Goal: Find specific page/section: Find specific page/section

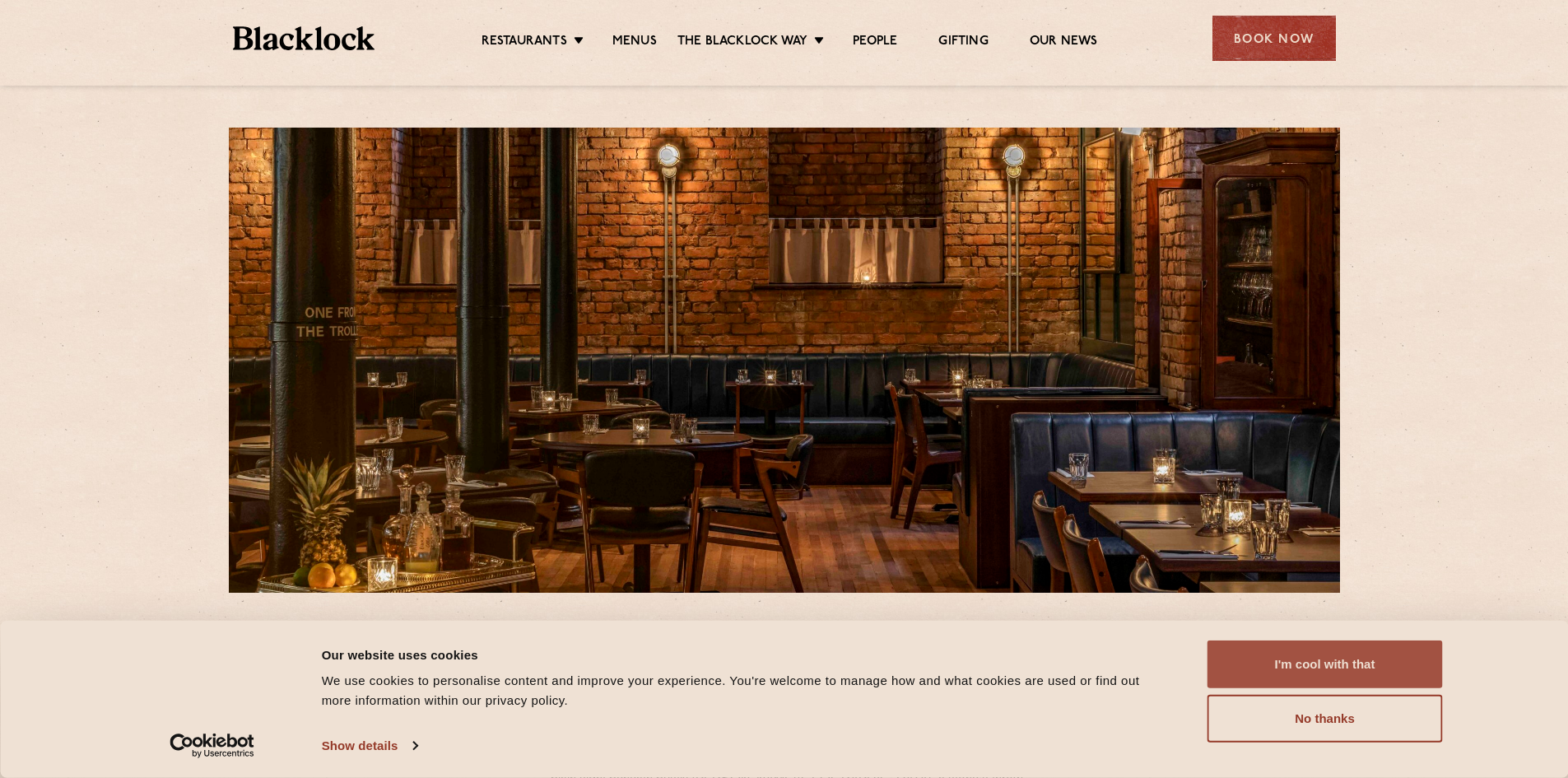
click at [1343, 658] on button "I'm cool with that" at bounding box center [1325, 664] width 235 height 48
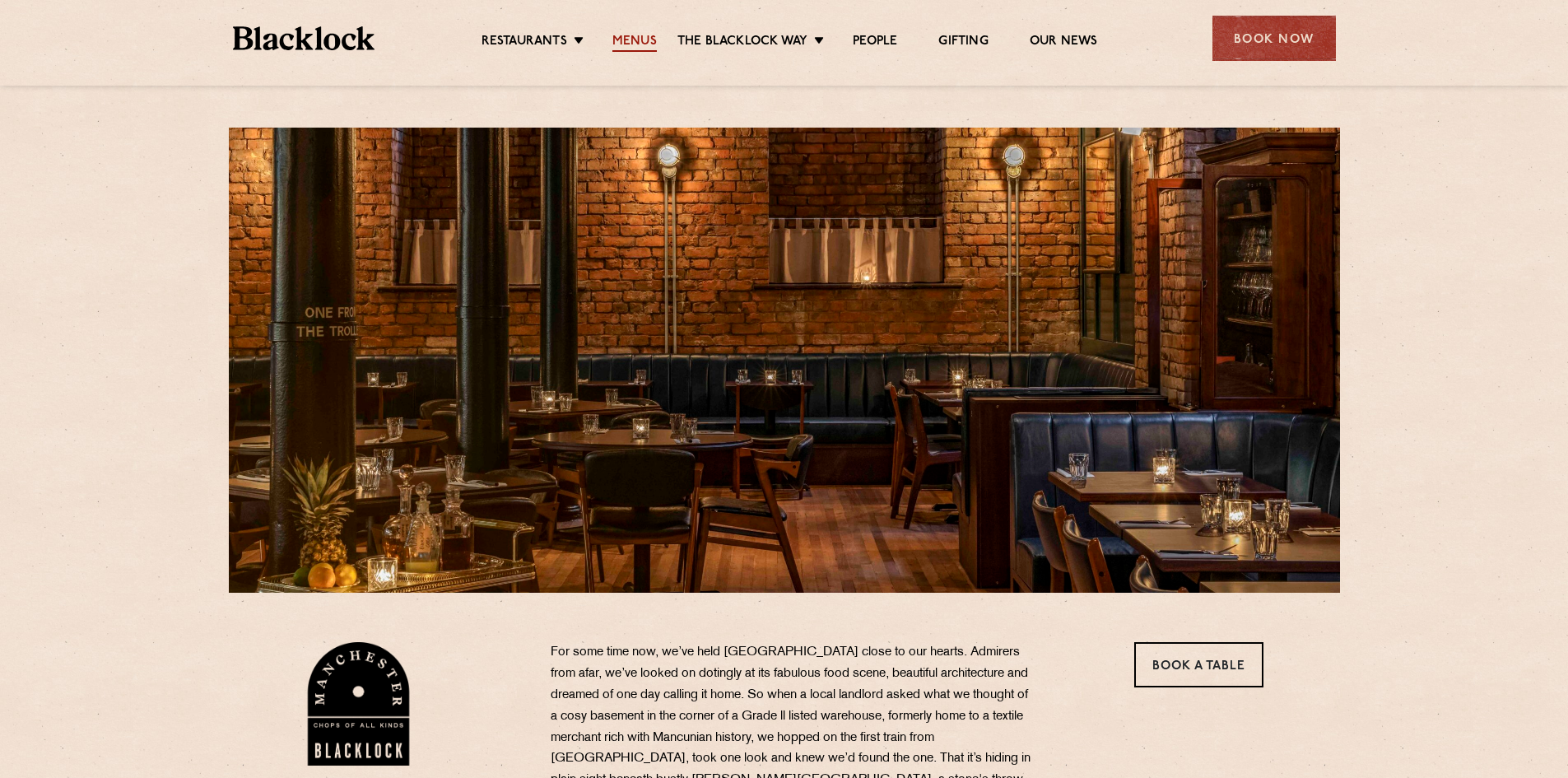
click at [633, 38] on link "Menus" at bounding box center [634, 42] width 44 height 18
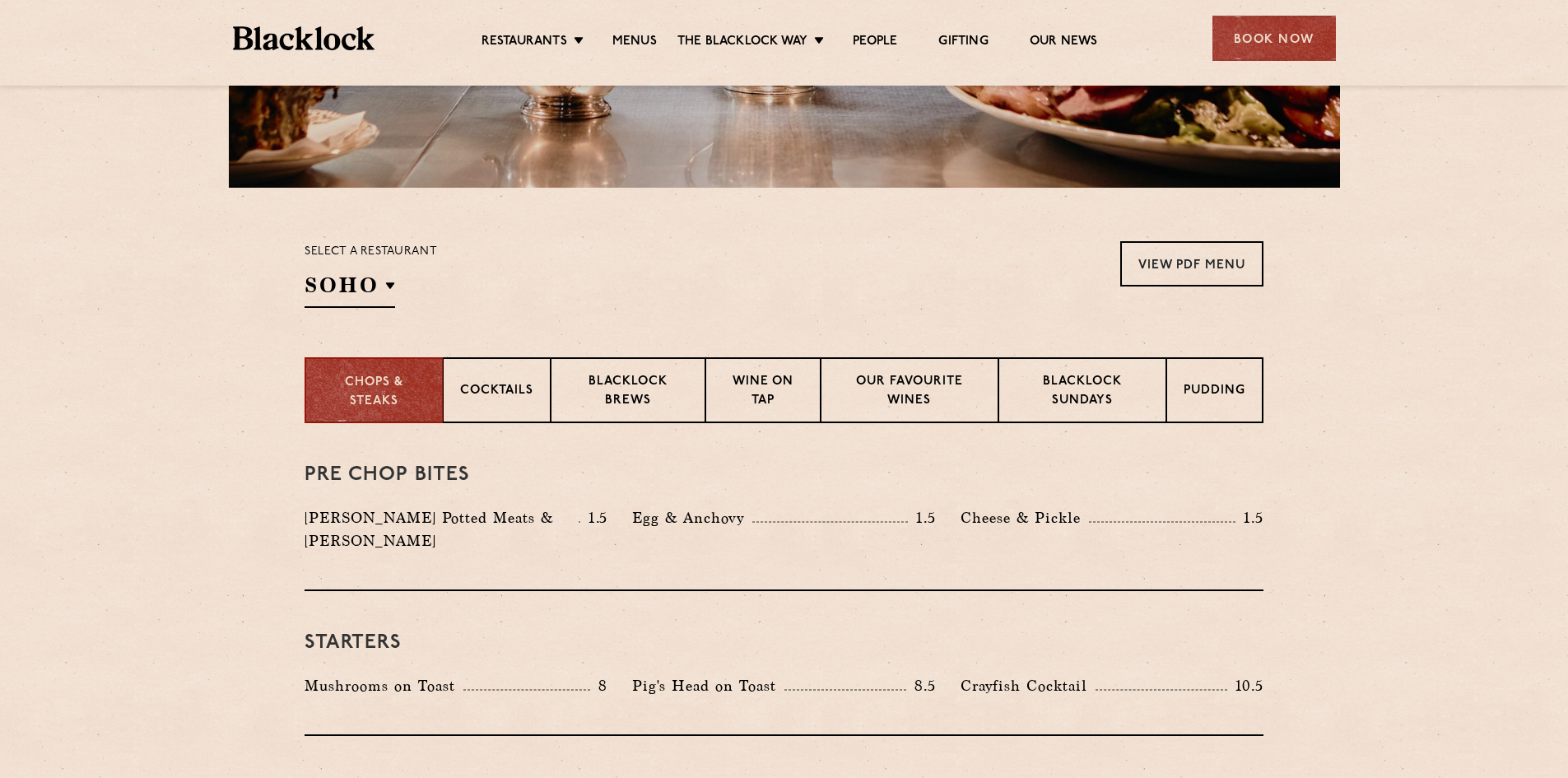
scroll to position [412, 0]
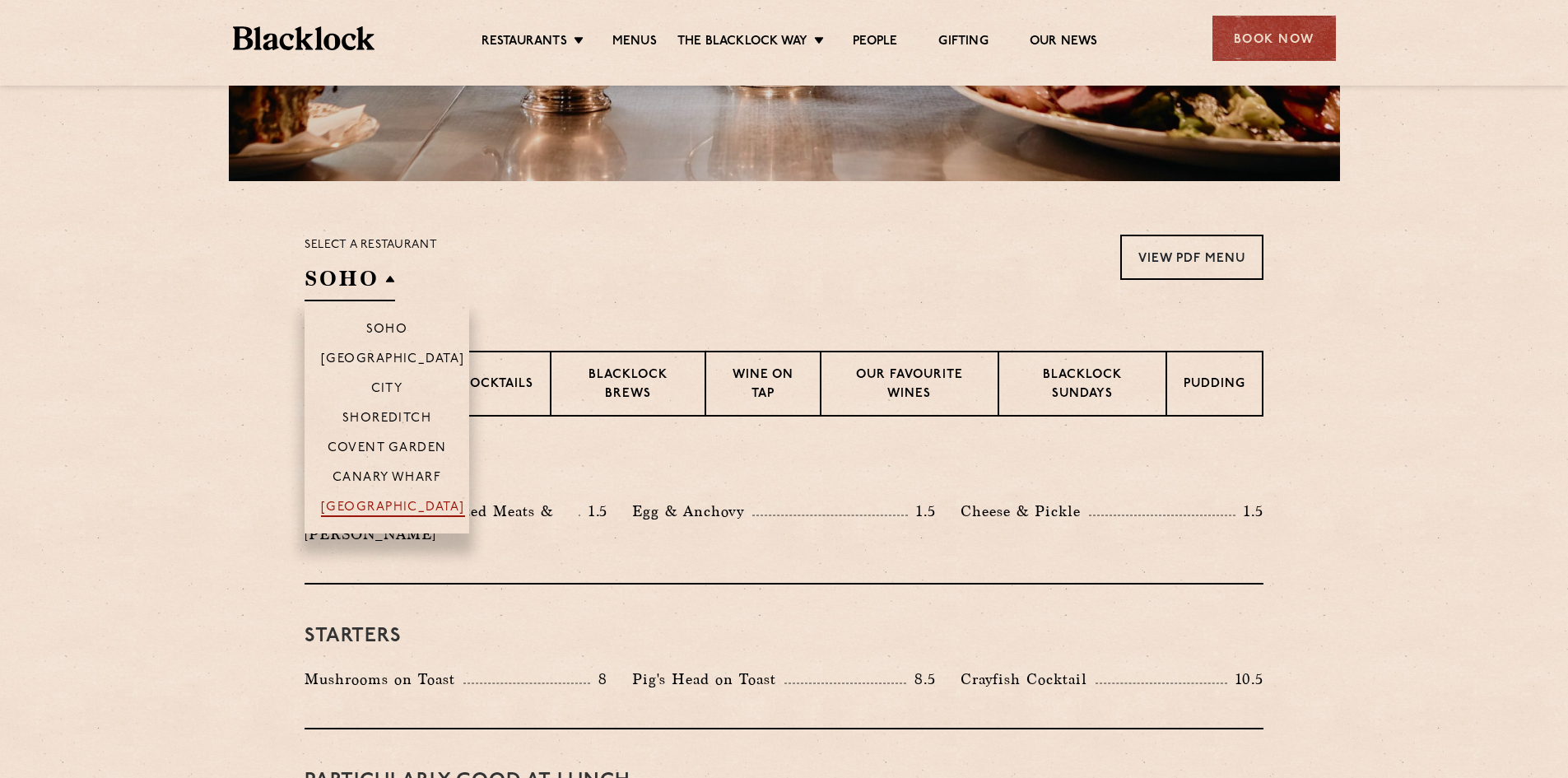
click at [407, 507] on p "[GEOGRAPHIC_DATA]" at bounding box center [393, 509] width 144 height 17
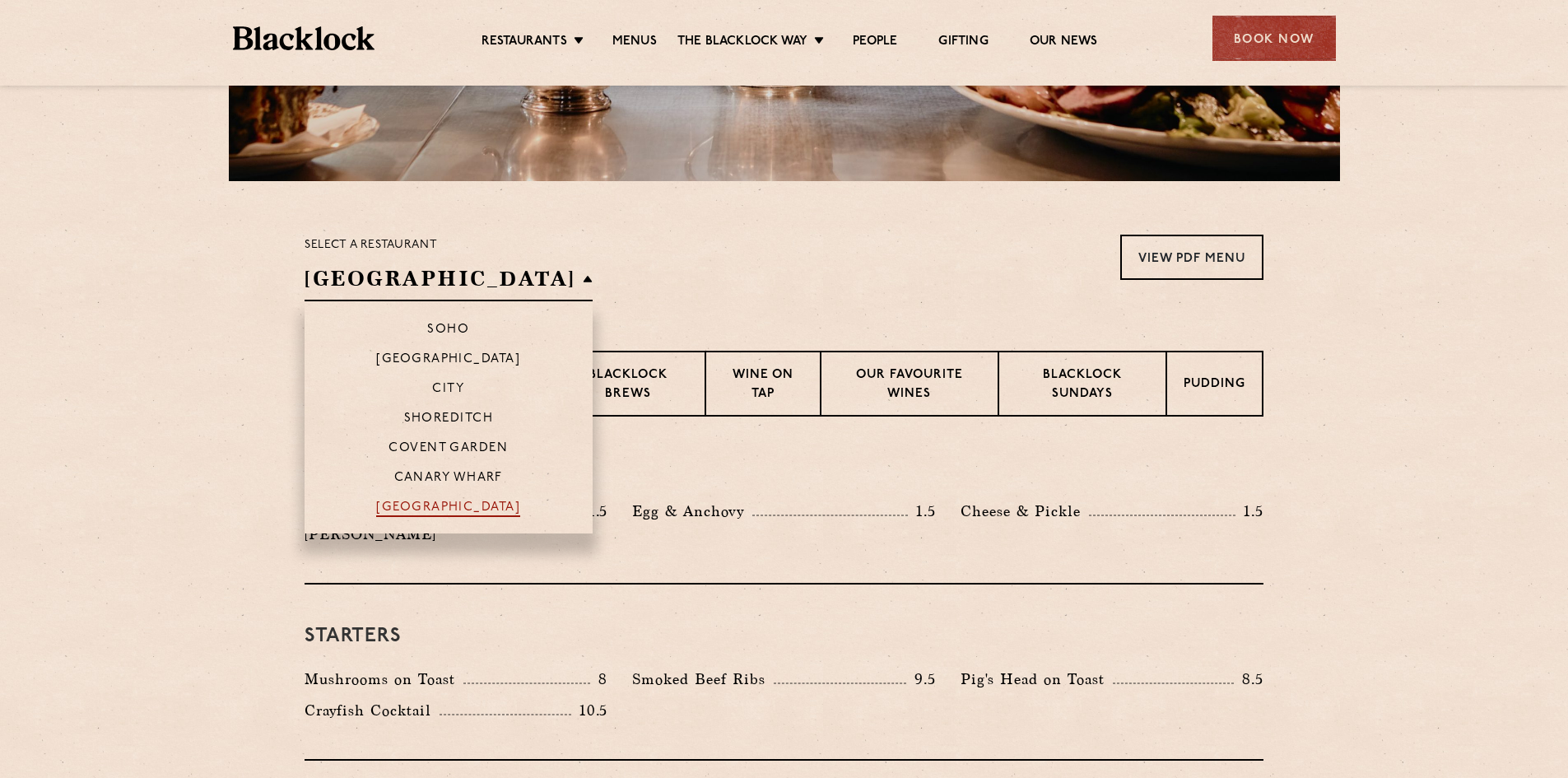
click at [415, 509] on p "[GEOGRAPHIC_DATA]" at bounding box center [448, 509] width 144 height 17
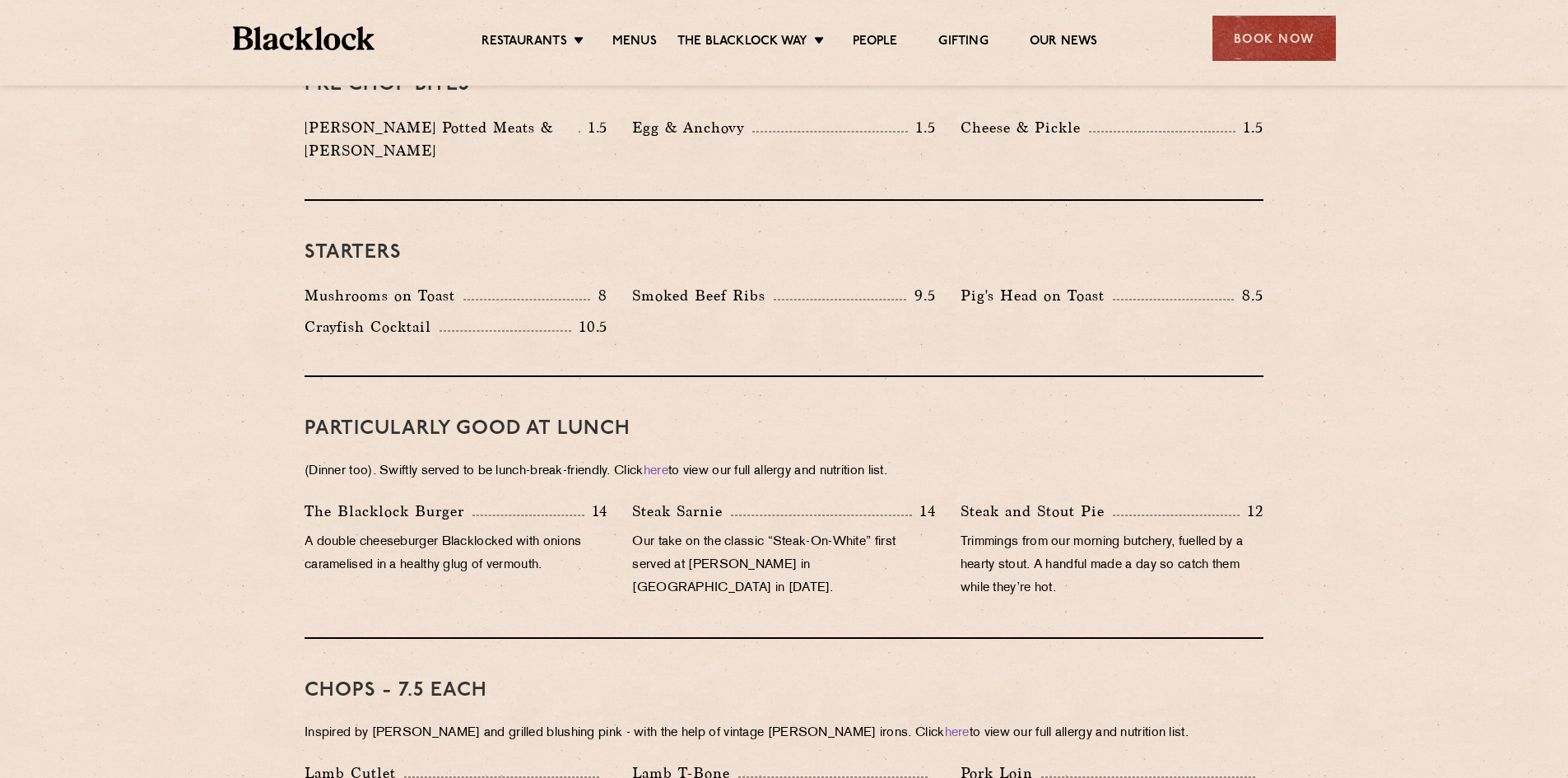
scroll to position [741, 0]
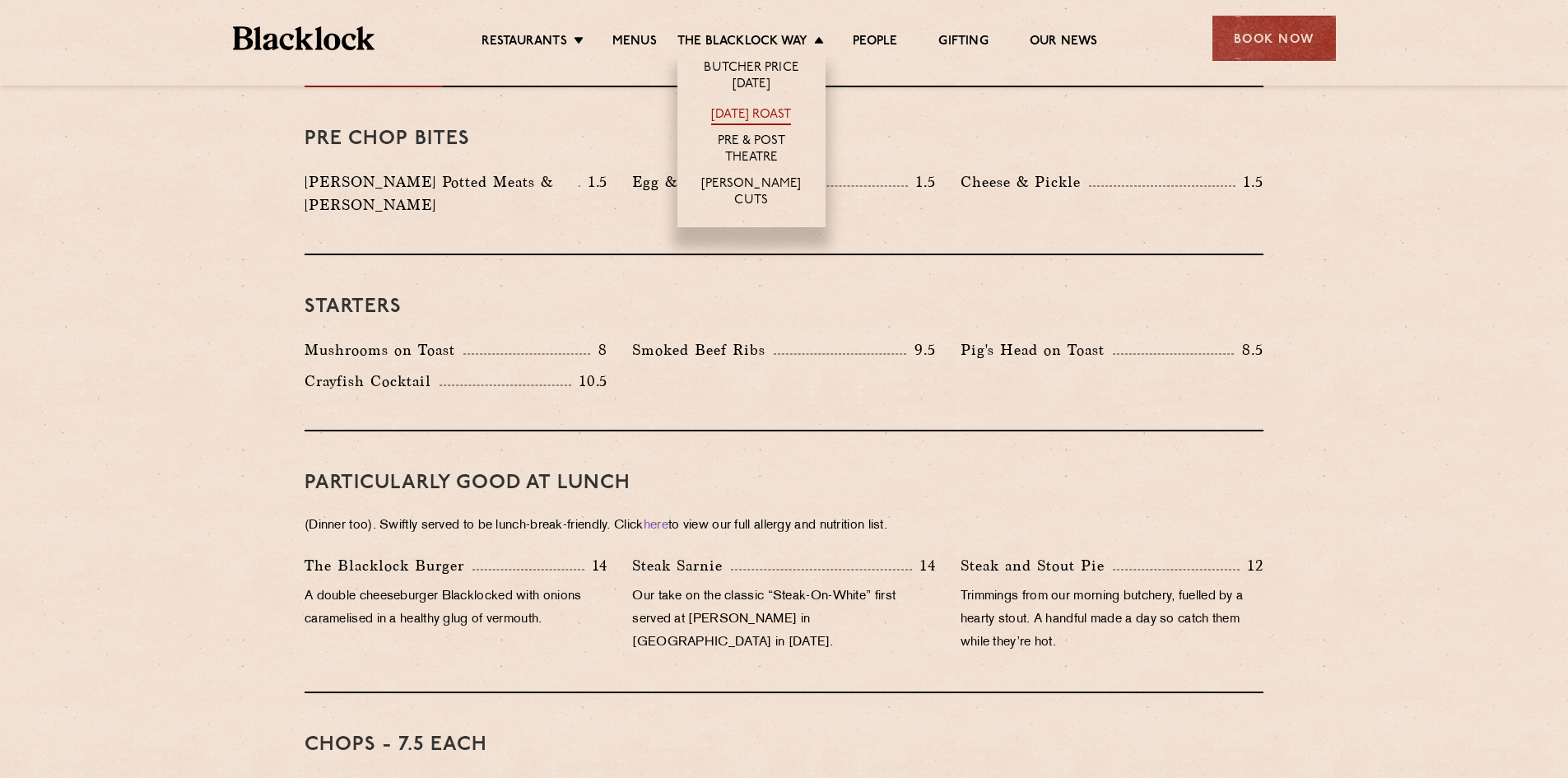
click at [741, 116] on link "[DATE] Roast" at bounding box center [751, 116] width 79 height 18
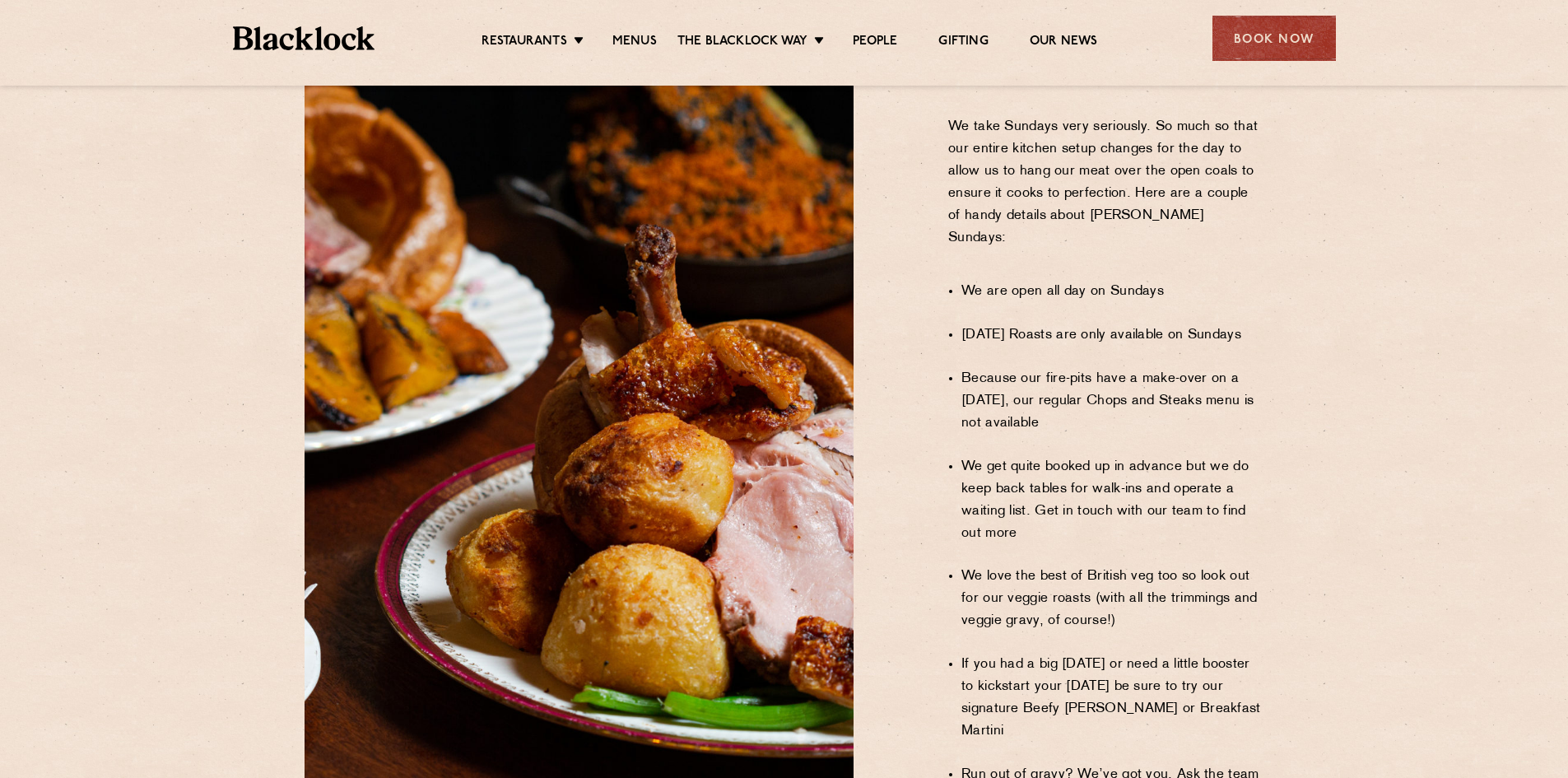
scroll to position [988, 0]
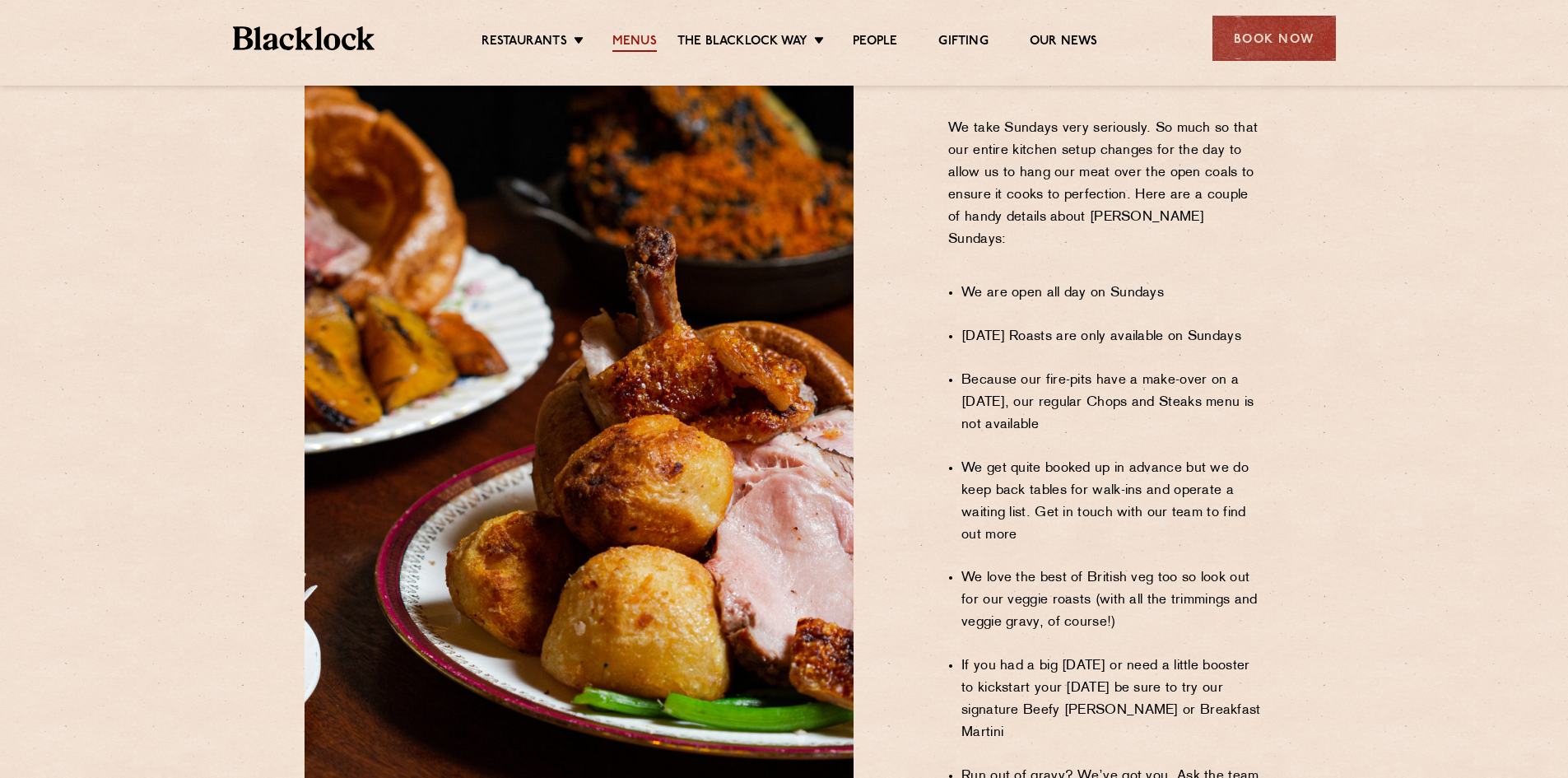
click at [634, 41] on link "Menus" at bounding box center [634, 42] width 44 height 18
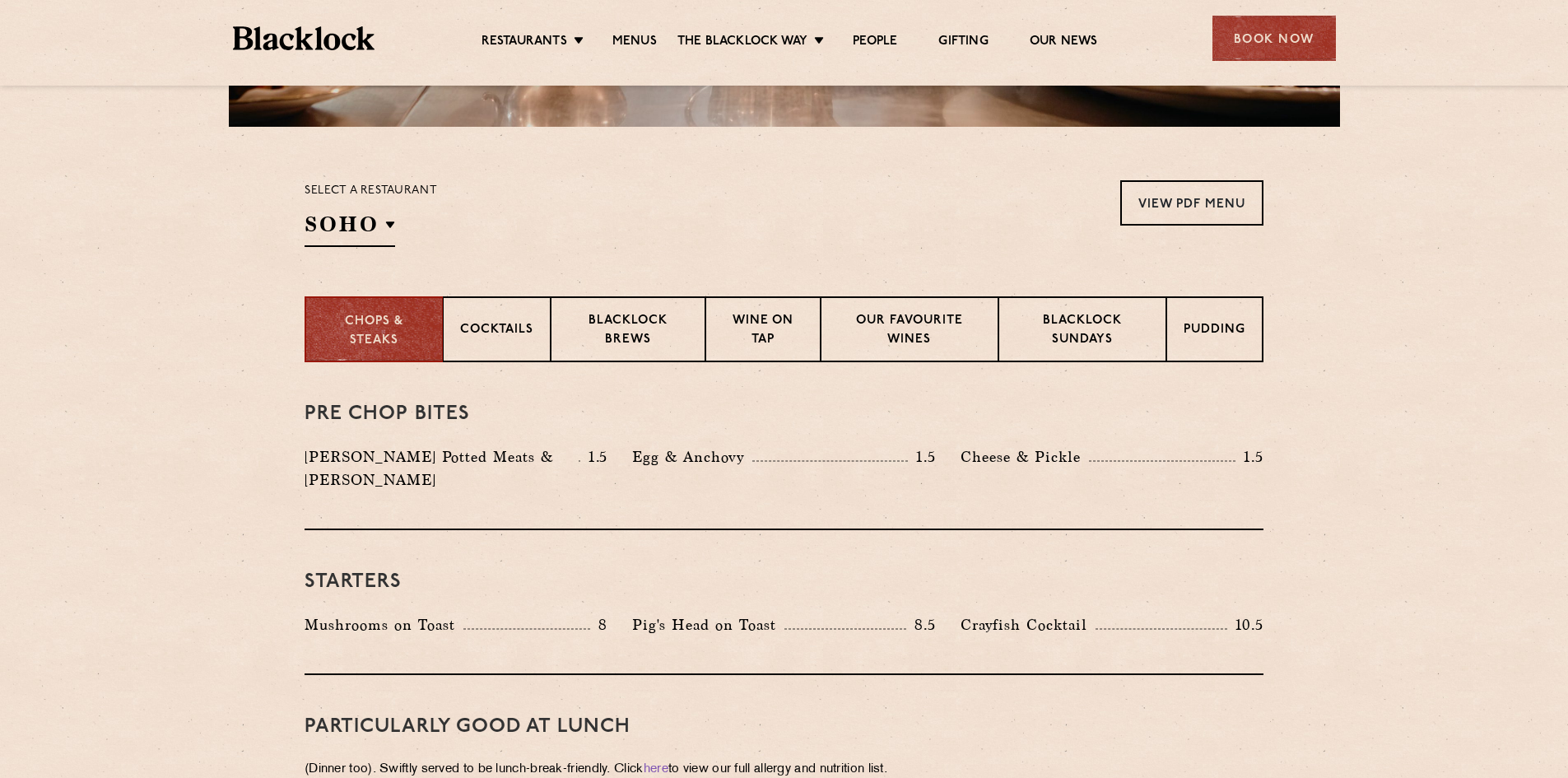
scroll to position [494, 0]
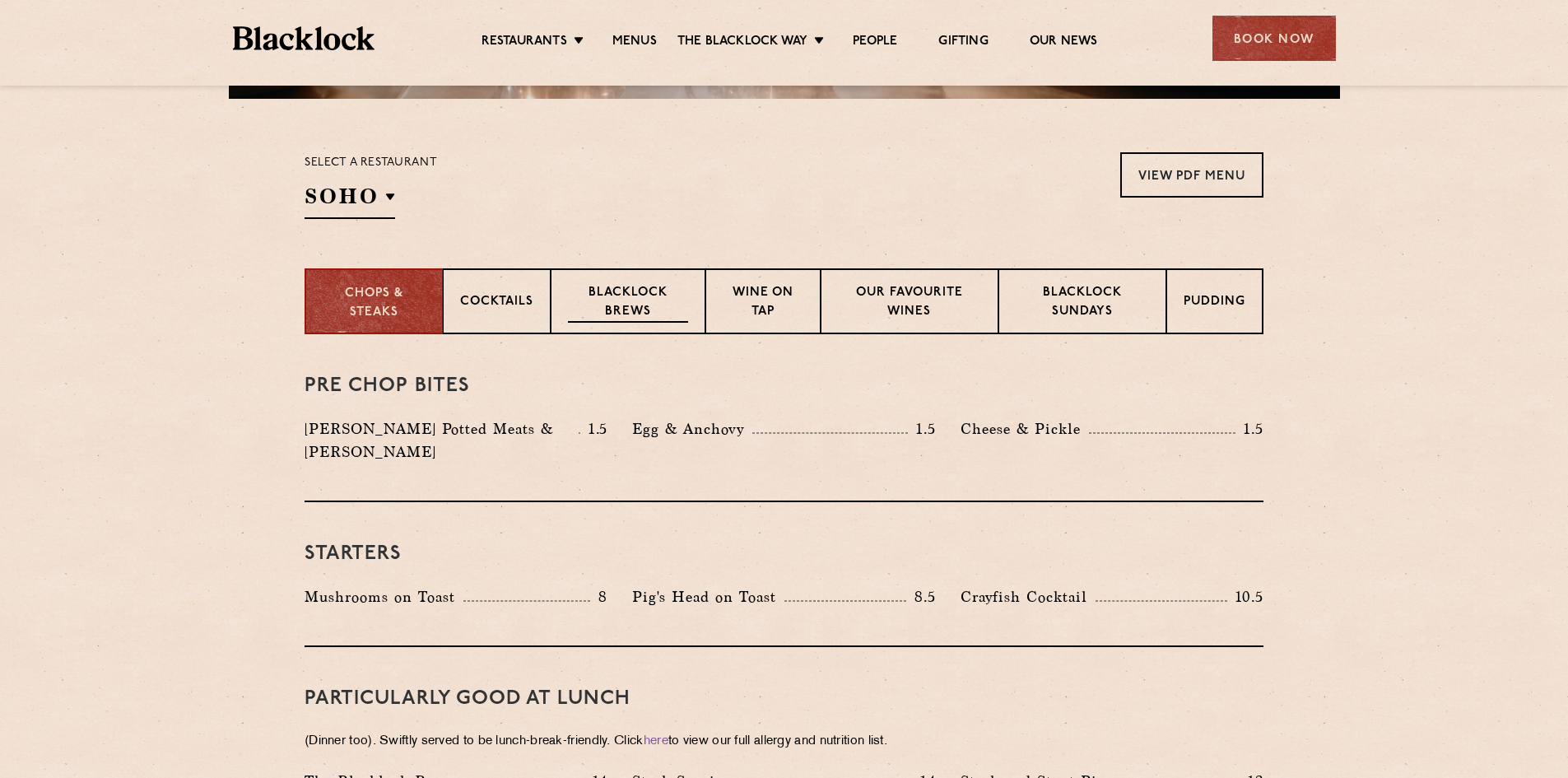
click at [611, 311] on p "Blacklock Brews" at bounding box center [628, 303] width 121 height 38
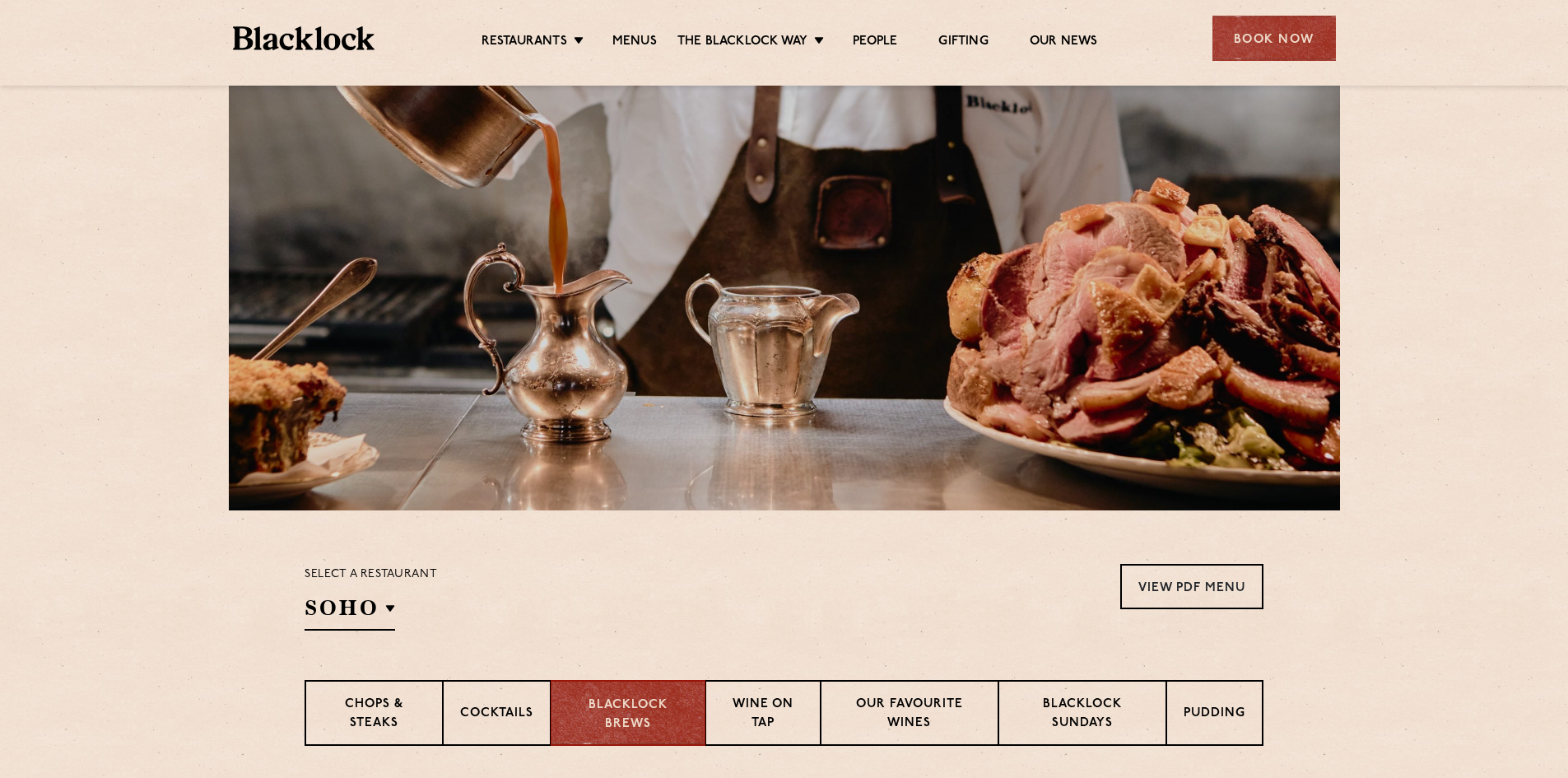
scroll to position [0, 0]
